Goal: Task Accomplishment & Management: Manage account settings

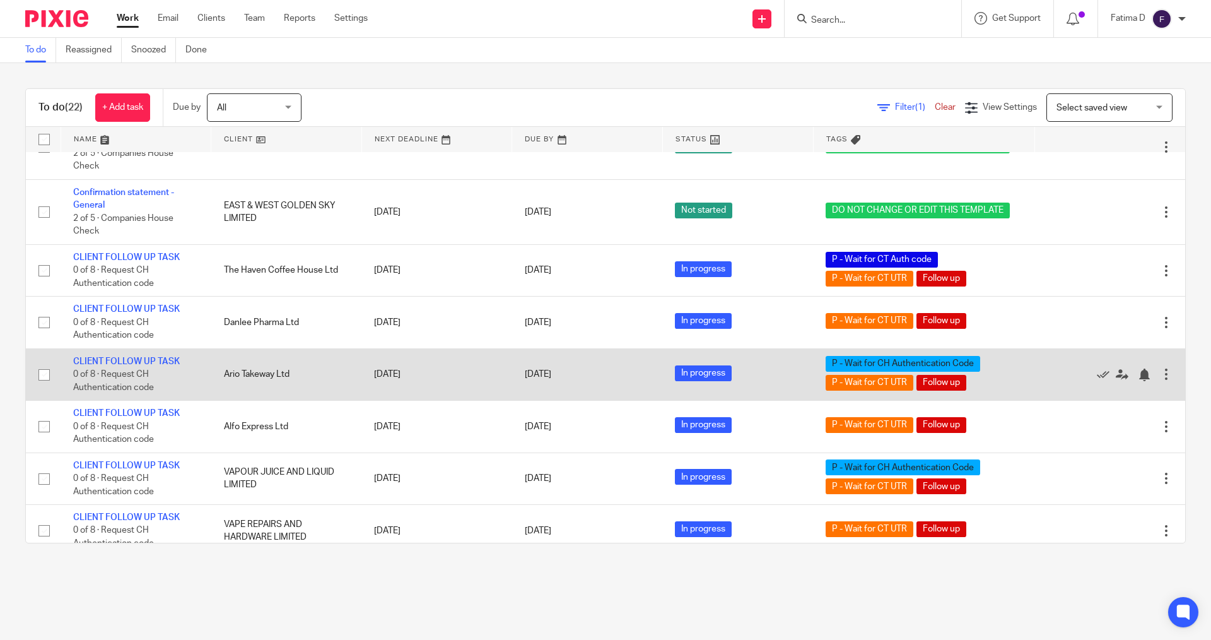
scroll to position [889, 0]
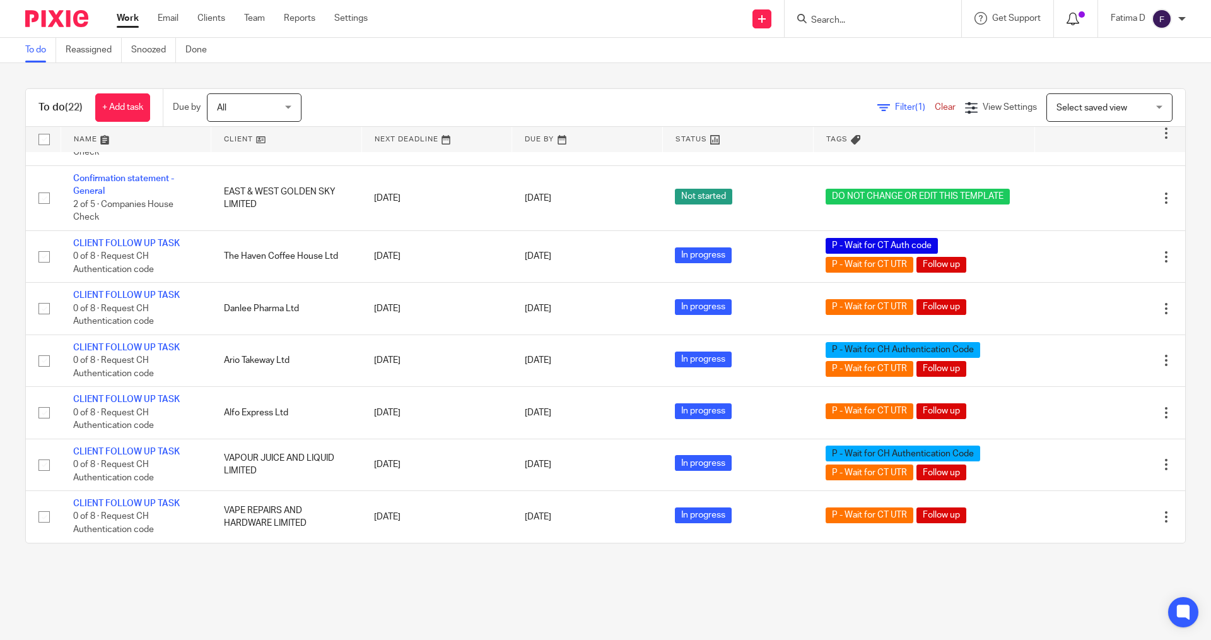
click at [712, 21] on icon at bounding box center [1073, 19] width 13 height 13
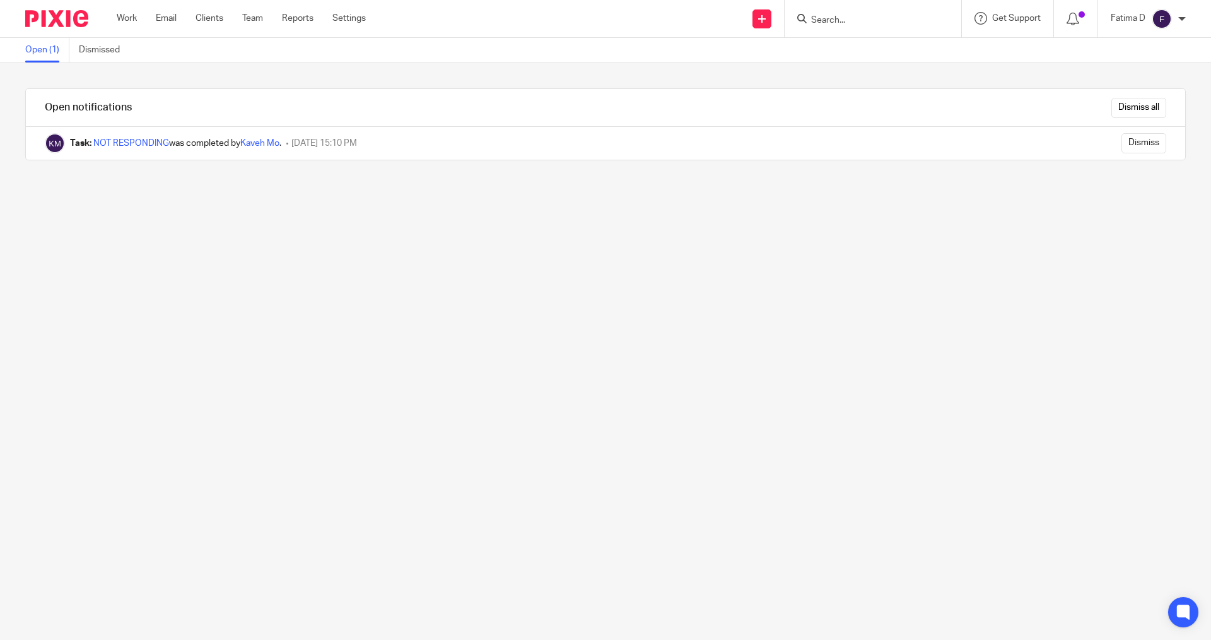
click at [831, 16] on input "Search" at bounding box center [867, 20] width 114 height 11
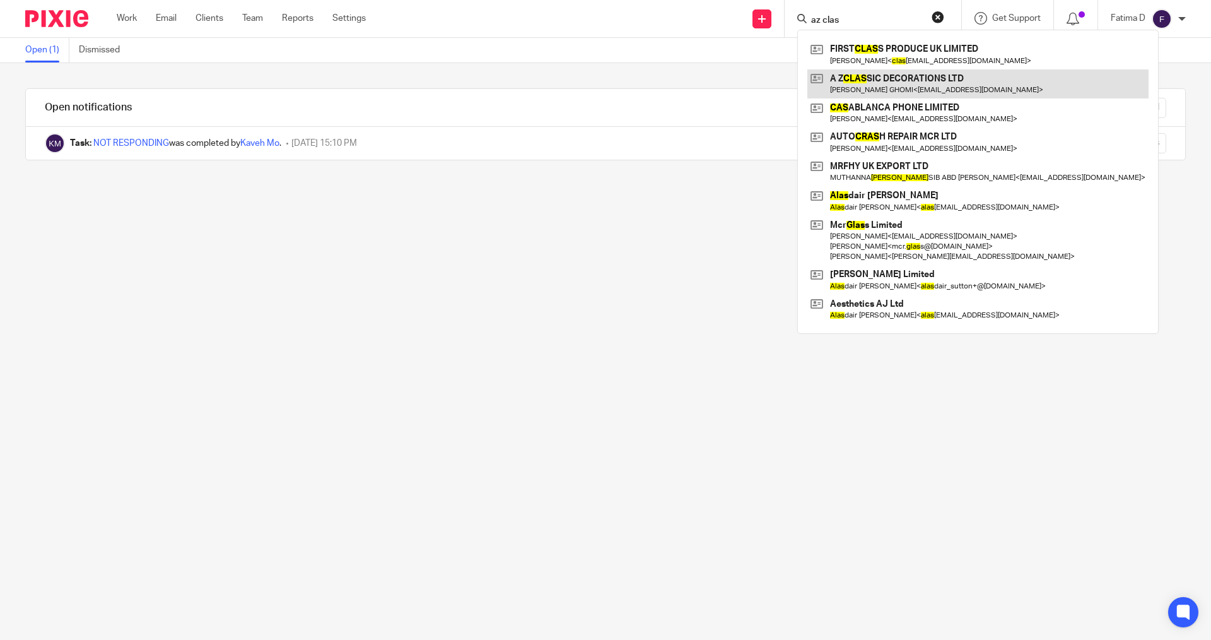
type input "az clas"
click at [848, 78] on link at bounding box center [977, 83] width 341 height 29
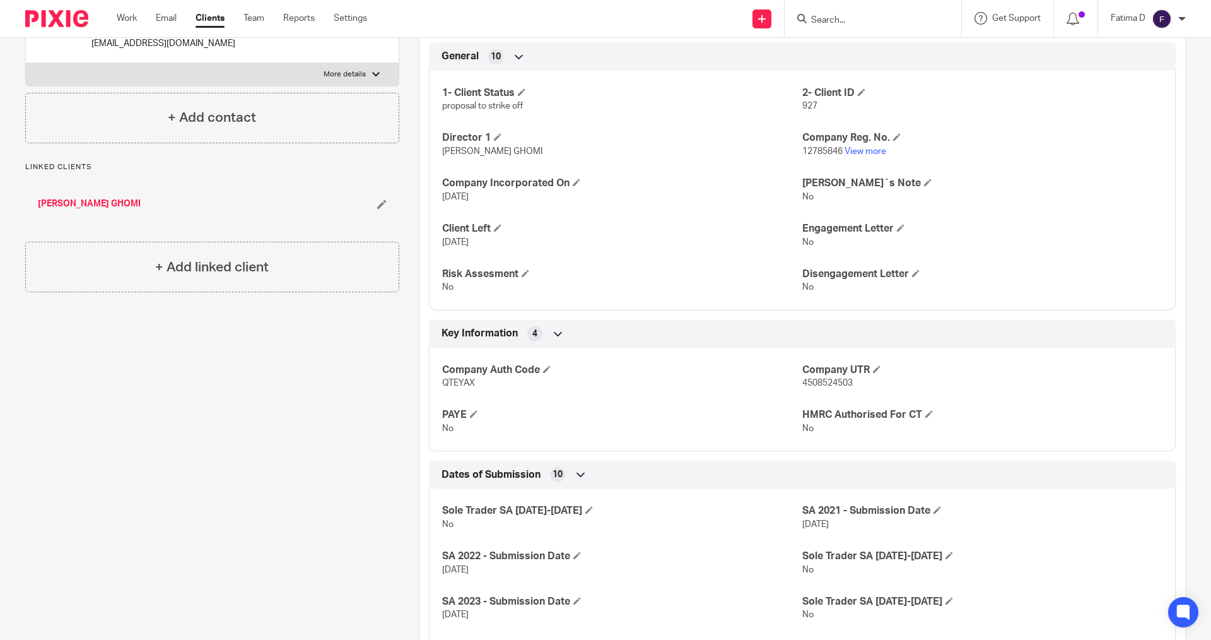
scroll to position [63, 0]
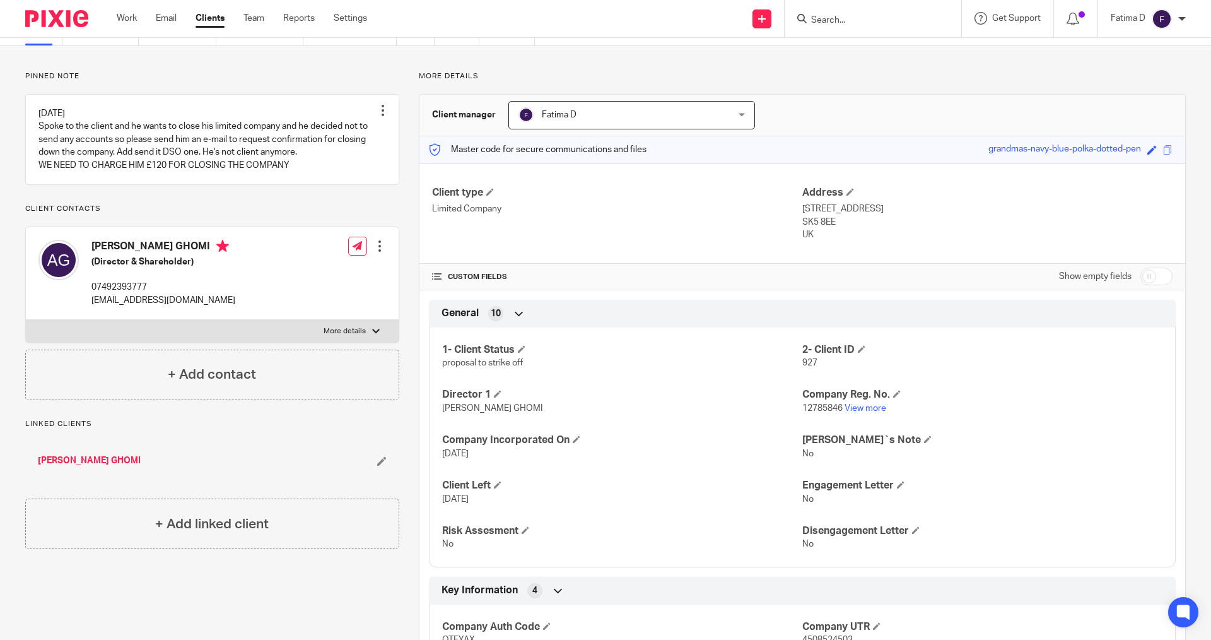
click at [857, 413] on p "12785846 View more" at bounding box center [982, 408] width 360 height 13
click at [856, 411] on link "View more" at bounding box center [866, 408] width 42 height 9
click at [525, 349] on span at bounding box center [522, 349] width 8 height 8
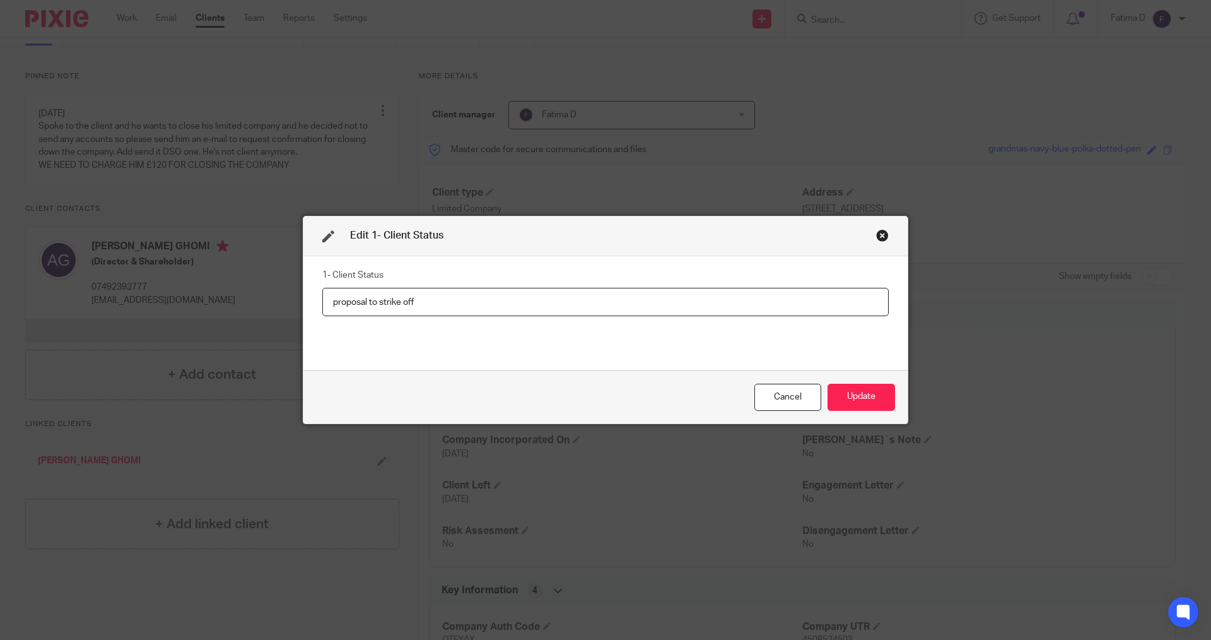
drag, startPoint x: 436, startPoint y: 303, endPoint x: 350, endPoint y: 306, distance: 85.8
click at [324, 292] on input "proposal to strike off" at bounding box center [605, 302] width 566 height 28
type input "Dissolved"
click at [855, 399] on button "Update" at bounding box center [861, 397] width 67 height 27
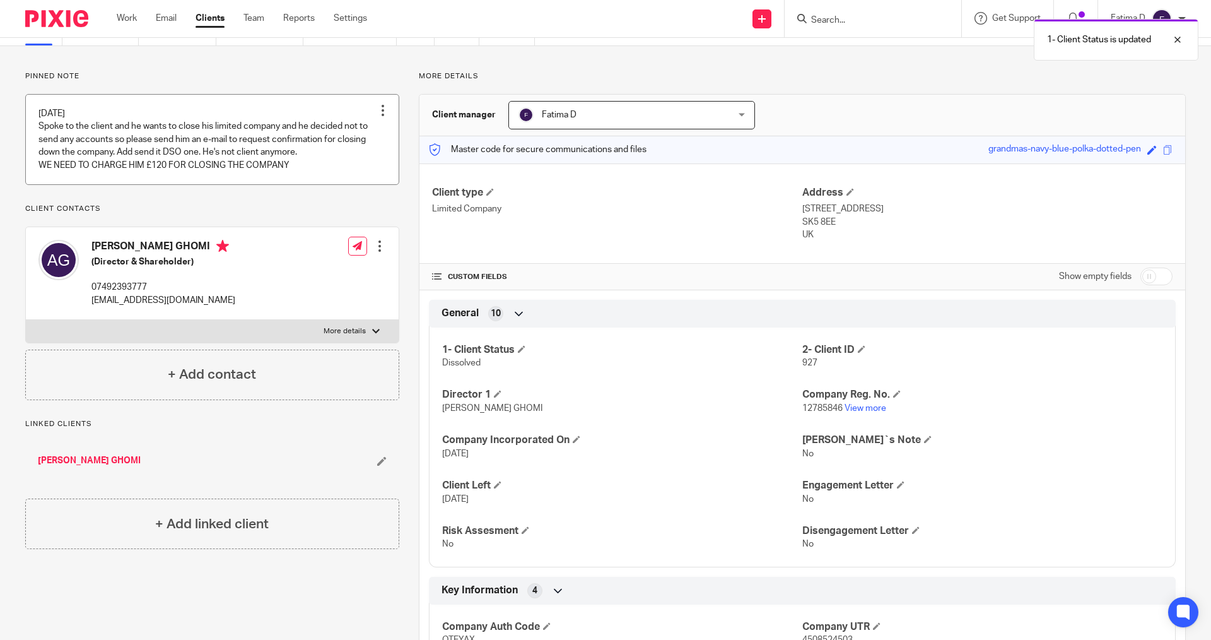
click at [231, 152] on link at bounding box center [212, 140] width 373 height 90
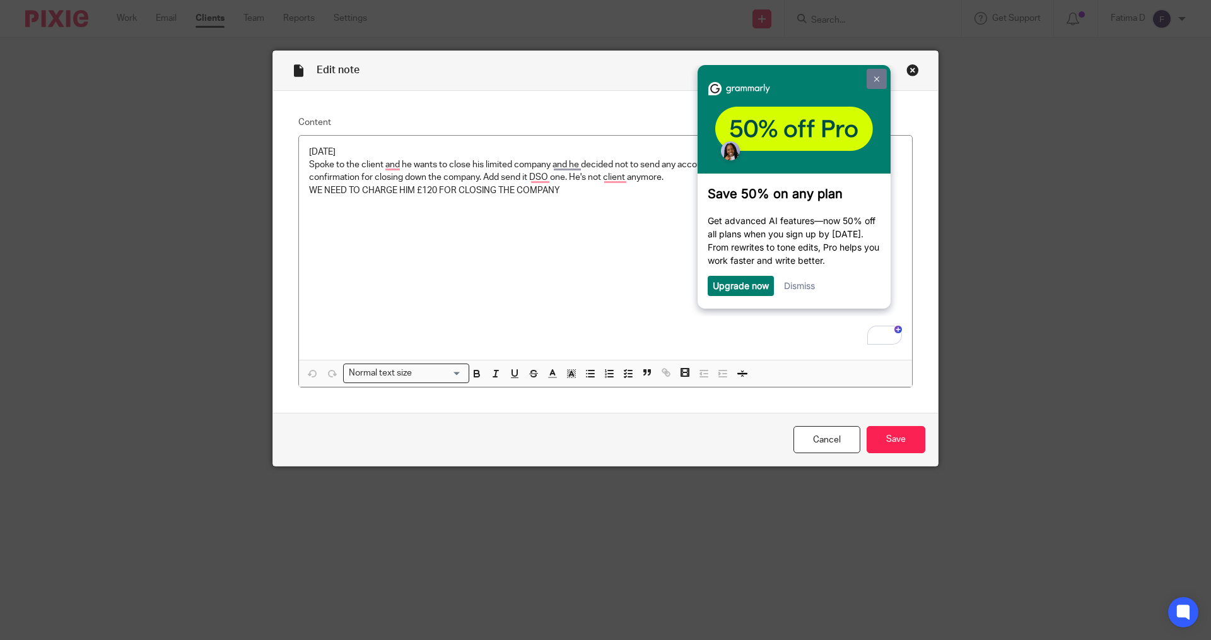
click at [879, 77] on link at bounding box center [876, 79] width 20 height 20
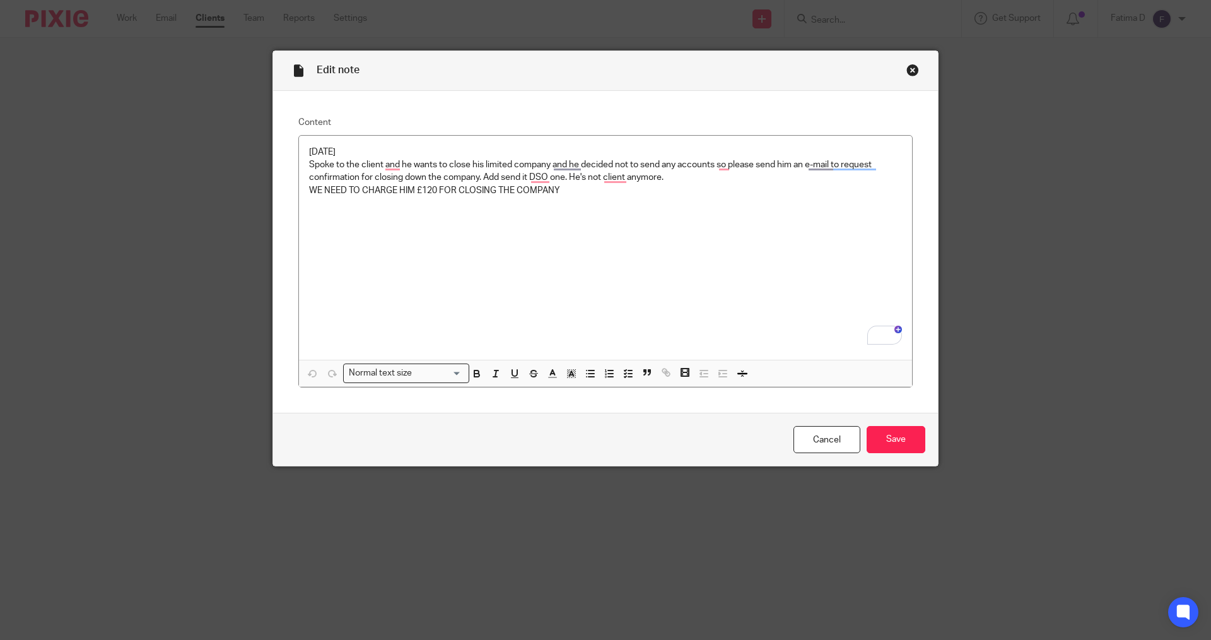
click at [907, 73] on div "Close this dialog window" at bounding box center [913, 70] width 13 height 13
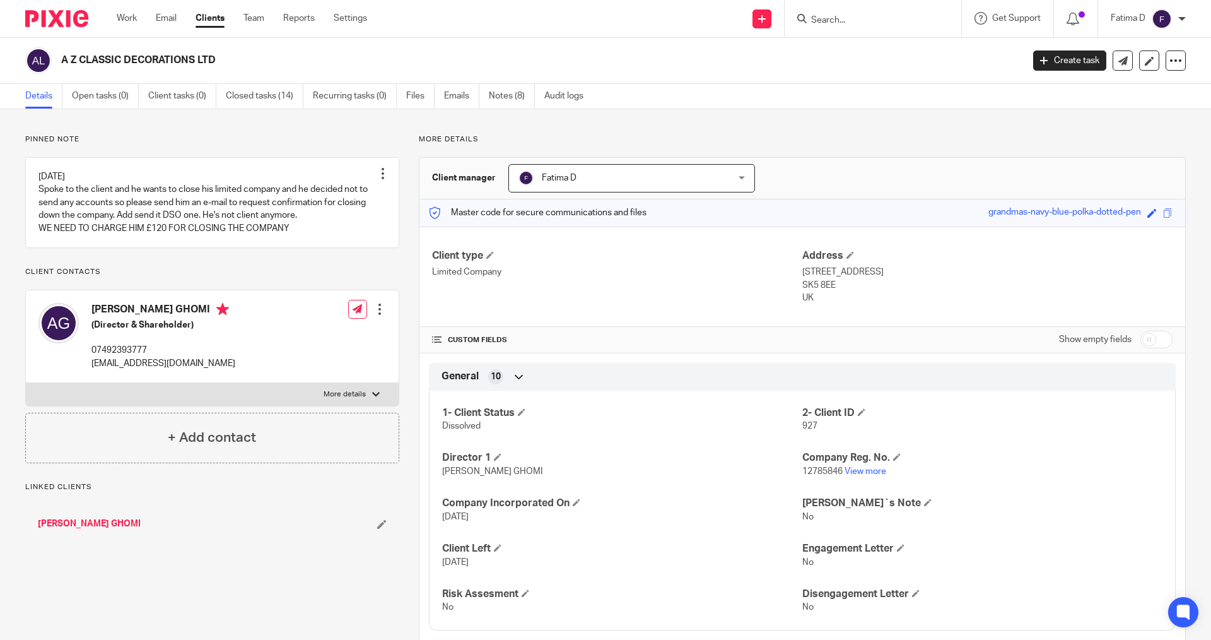
click at [372, 398] on div at bounding box center [376, 394] width 8 height 8
click at [26, 383] on input "More details" at bounding box center [25, 382] width 1 height 1
checkbox input "true"
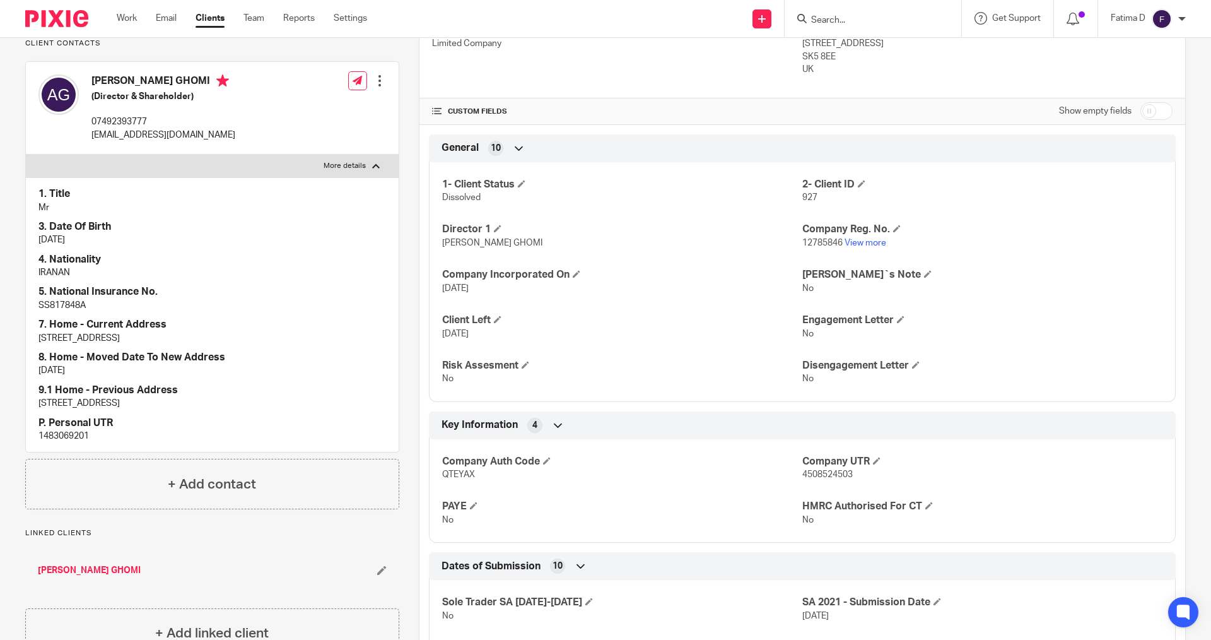
scroll to position [252, 0]
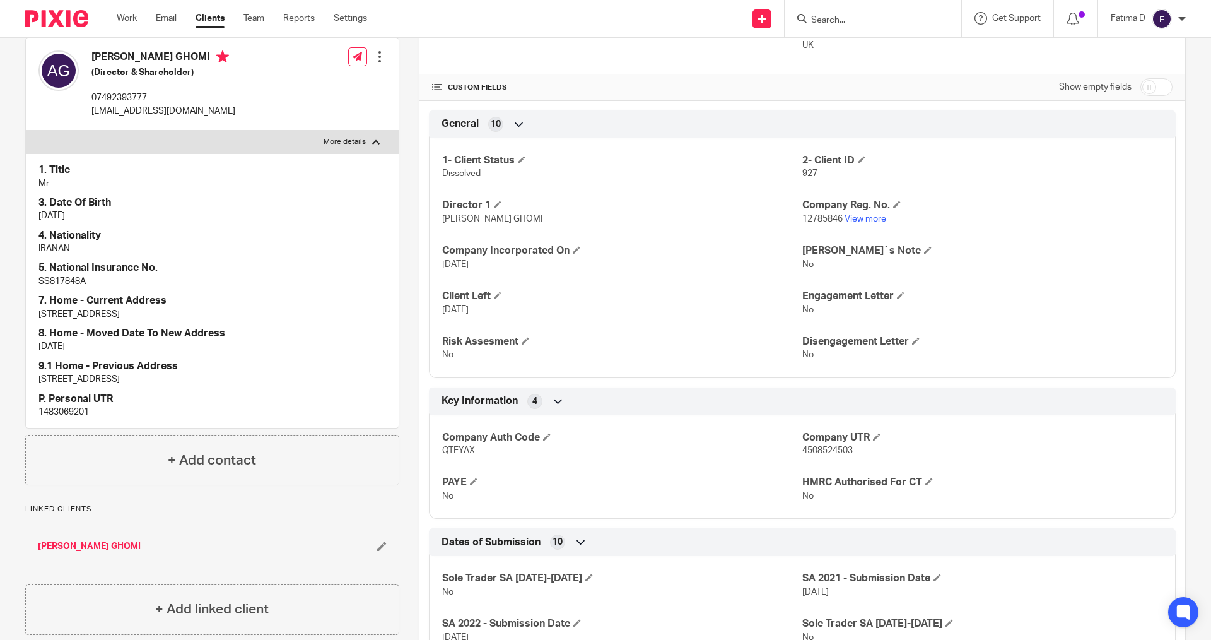
click at [67, 418] on p "1483069201" at bounding box center [212, 412] width 348 height 13
copy p "1483069201"
click at [107, 553] on link "[PERSON_NAME] GHOMI" at bounding box center [89, 546] width 103 height 13
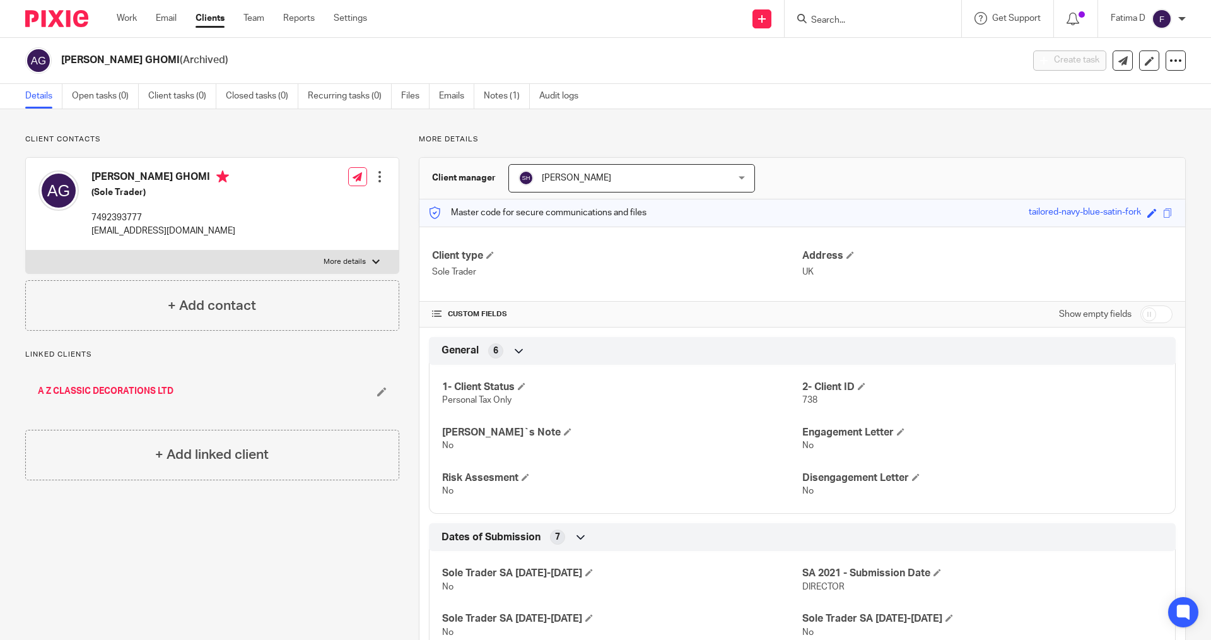
click at [119, 392] on link "A Z CLASSIC DECORATIONS LTD" at bounding box center [106, 391] width 136 height 13
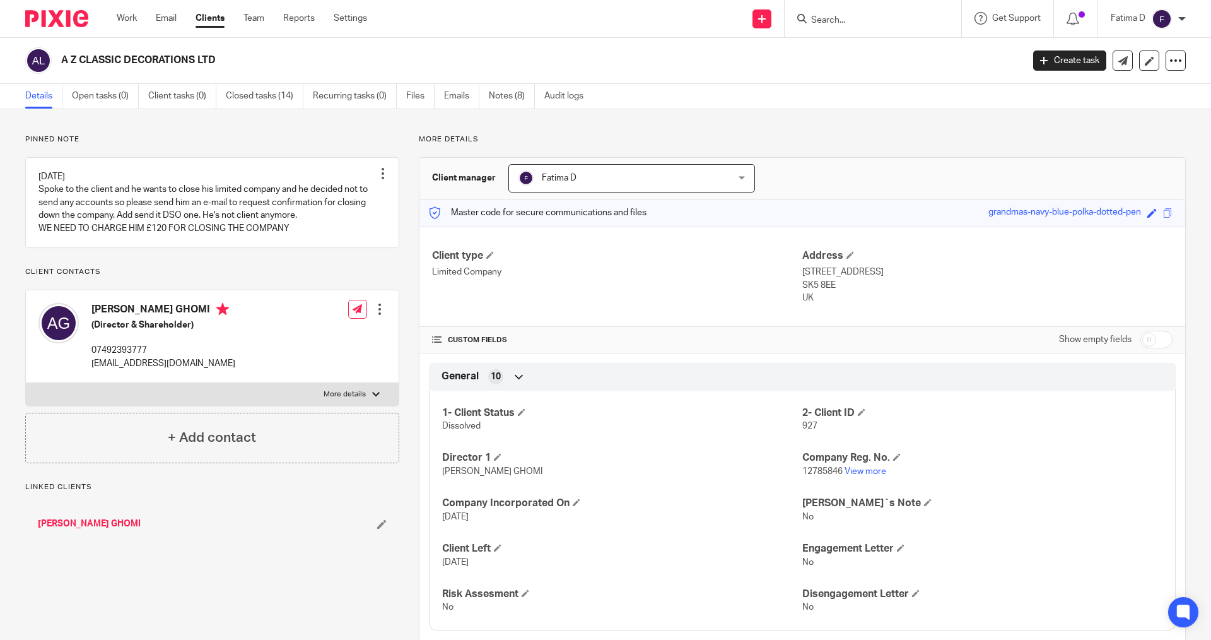
drag, startPoint x: 1149, startPoint y: 336, endPoint x: 1149, endPoint y: 374, distance: 37.9
click at [1150, 342] on input "checkbox" at bounding box center [1157, 340] width 32 height 18
checkbox input "true"
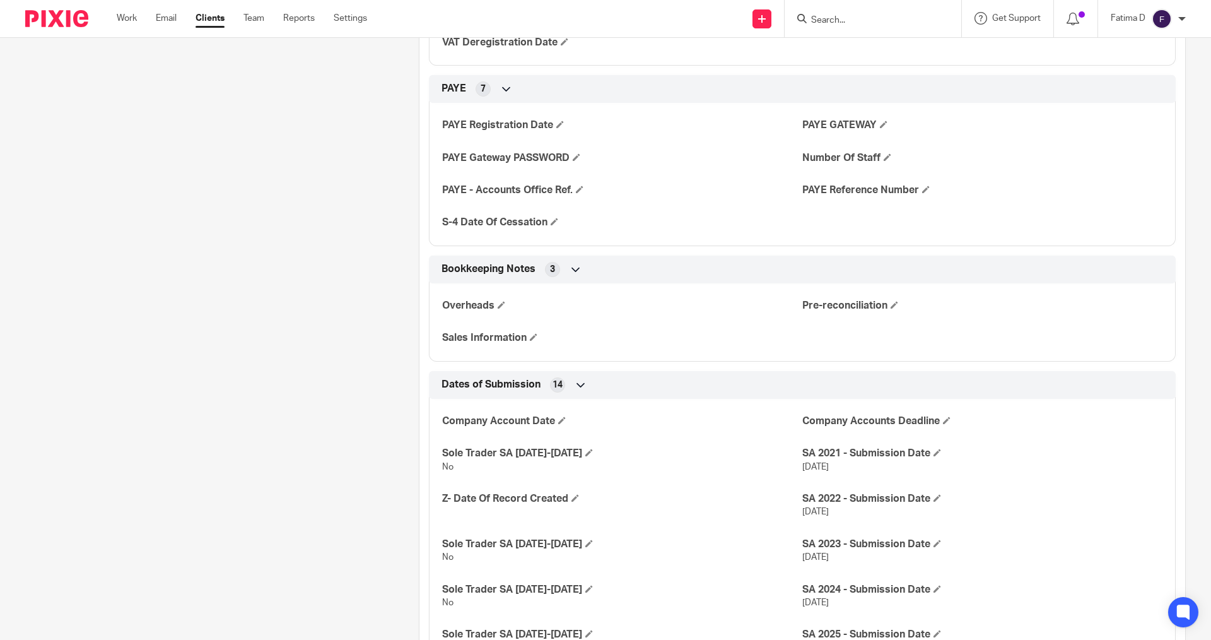
scroll to position [1539, 0]
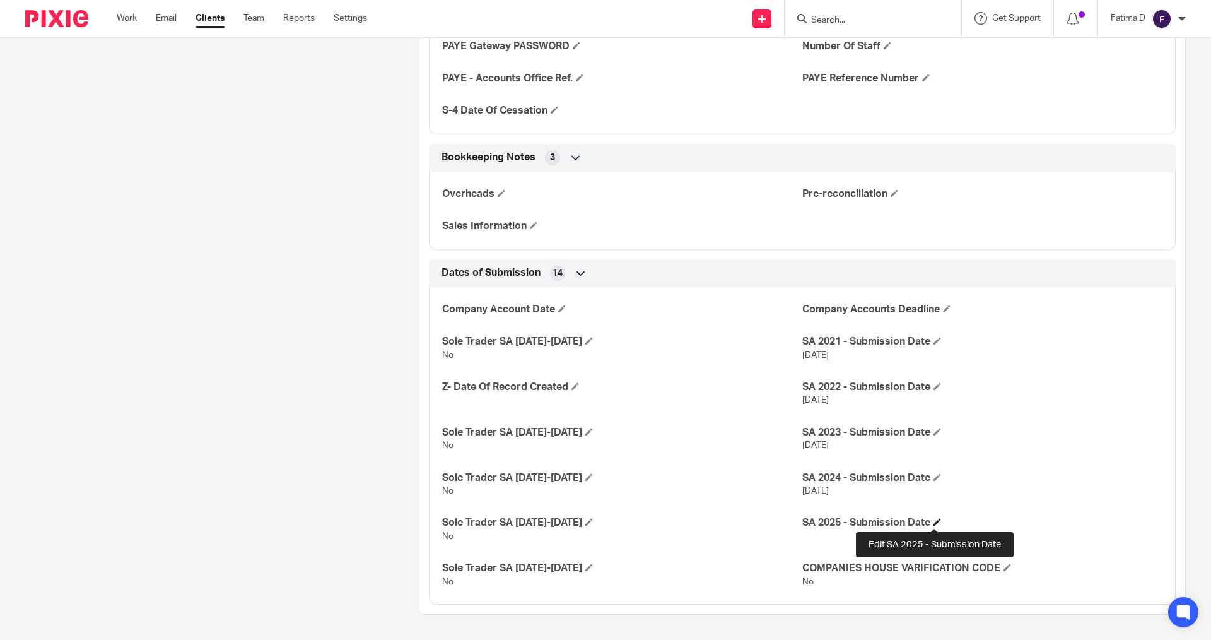
click at [936, 520] on span at bounding box center [938, 522] width 8 height 8
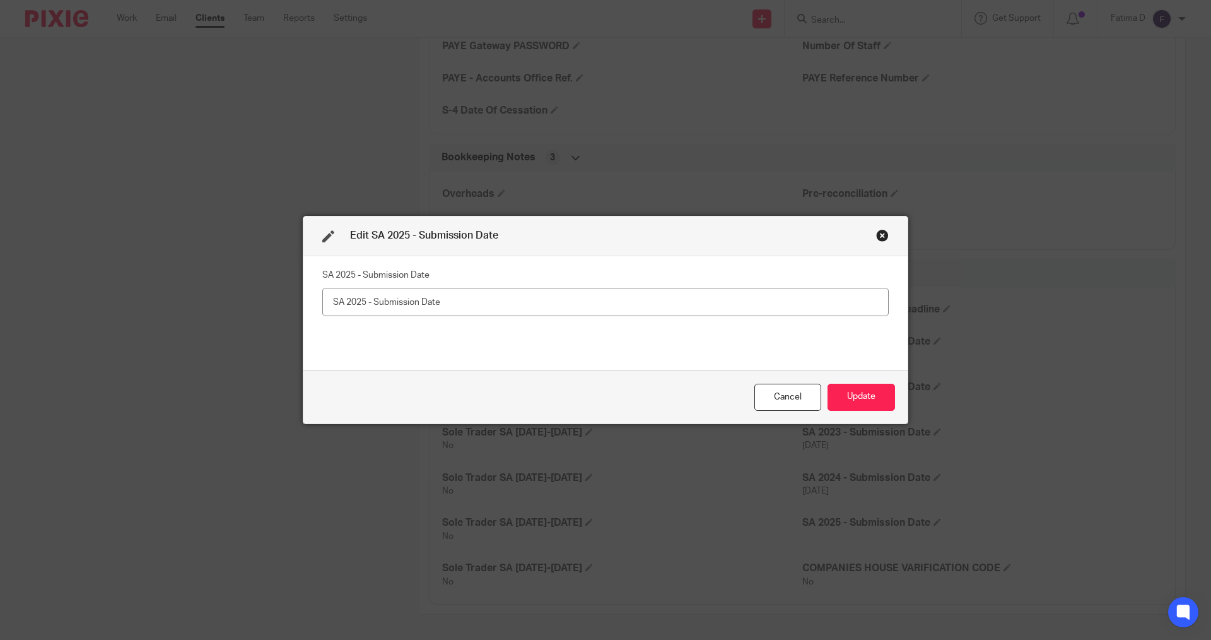
click at [330, 300] on input "text" at bounding box center [605, 302] width 566 height 28
click at [338, 304] on input "Not Issued" at bounding box center [605, 302] width 566 height 28
type input "Not Issued"
click at [854, 397] on button "Update" at bounding box center [861, 397] width 67 height 27
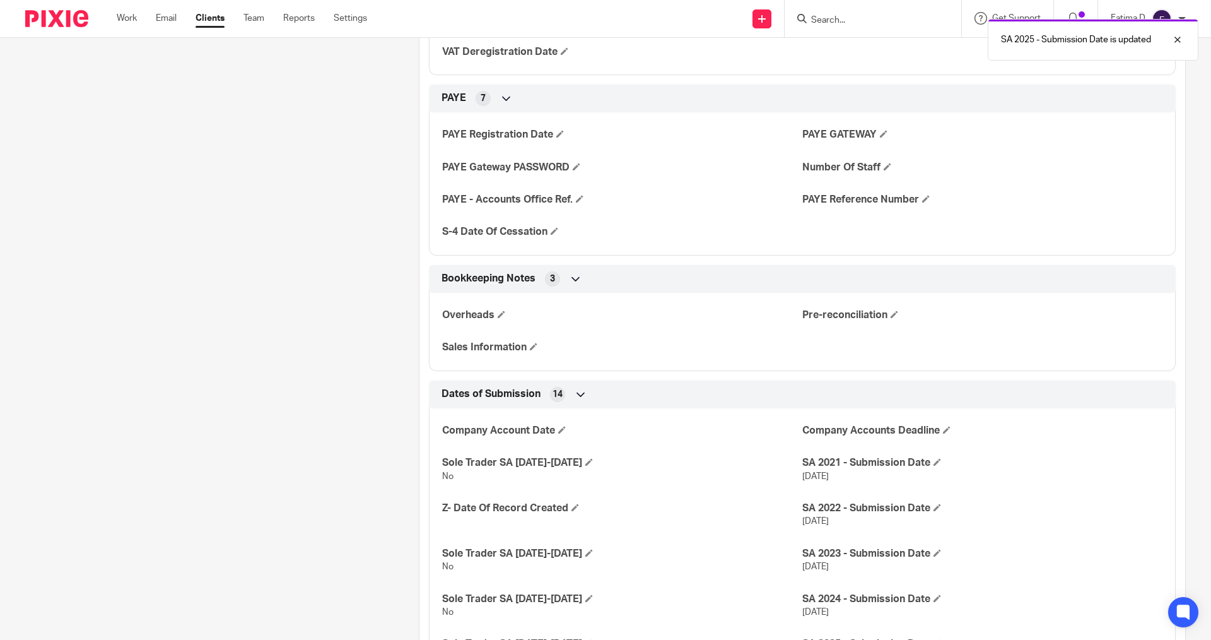
scroll to position [1413, 0]
